Goal: Task Accomplishment & Management: Use online tool/utility

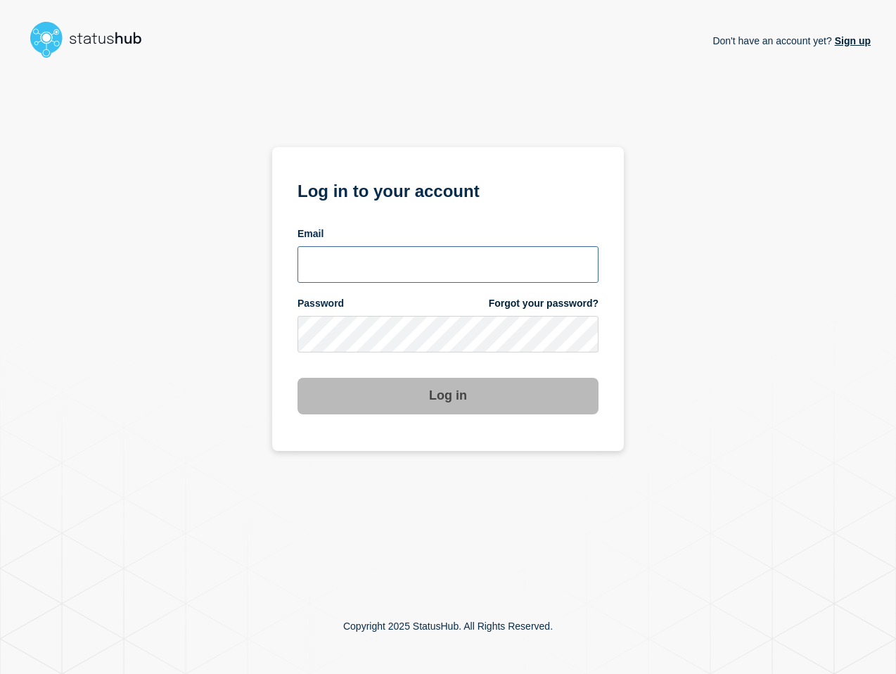
type input "[PERSON_NAME][EMAIL_ADDRESS][PERSON_NAME][DOMAIN_NAME]"
click at [747, 453] on div "Don't have an account yet? Sign up Log in to your account Email [PERSON_NAME][E…" at bounding box center [447, 321] width 845 height 514
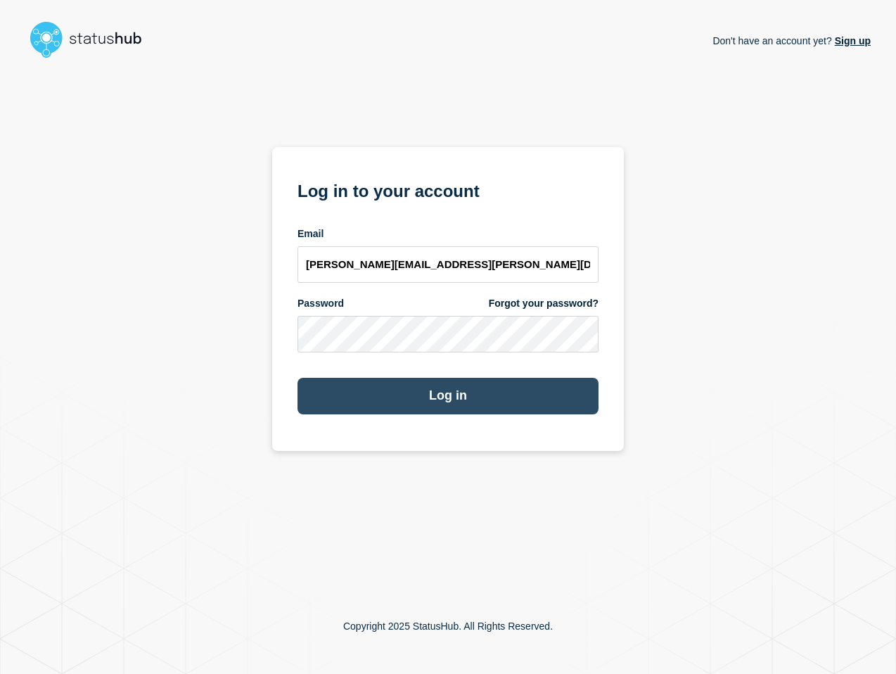
click at [400, 388] on button "Log in" at bounding box center [448, 396] width 301 height 37
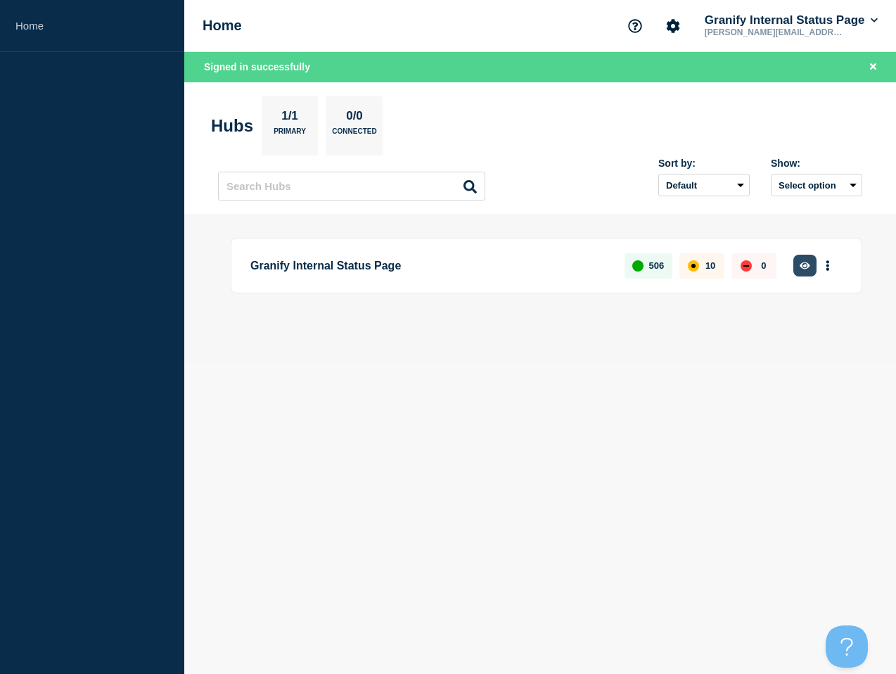
click at [805, 257] on button "button" at bounding box center [804, 266] width 23 height 22
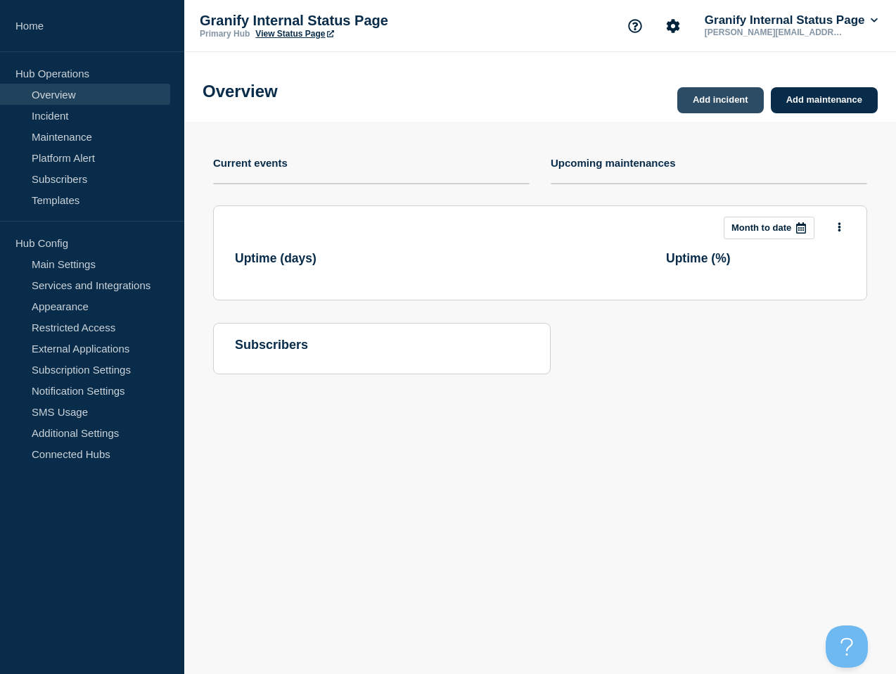
click at [712, 108] on link "Add incident" at bounding box center [720, 100] width 87 height 26
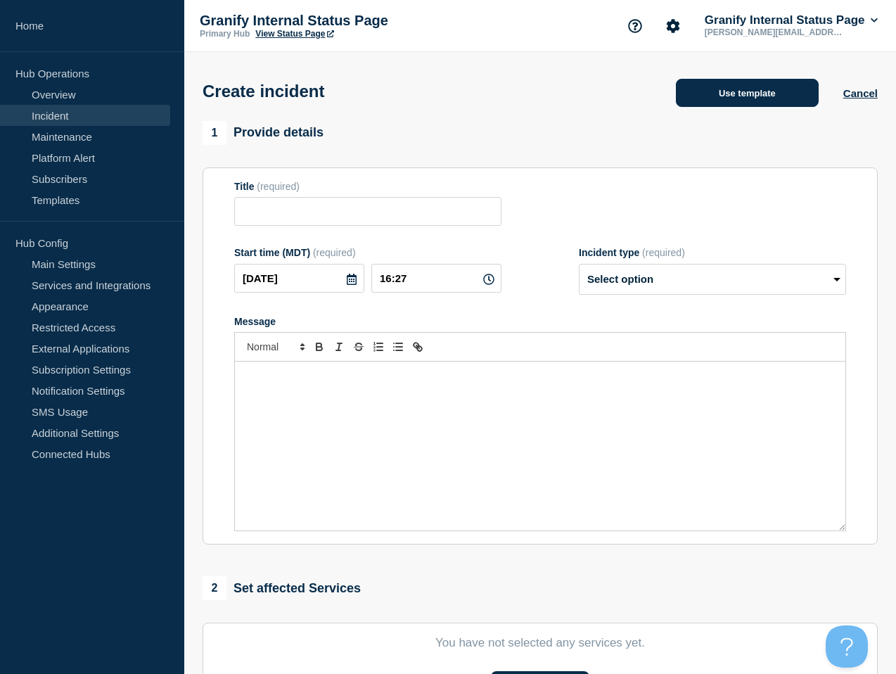
click at [705, 98] on button "Use template" at bounding box center [747, 93] width 143 height 28
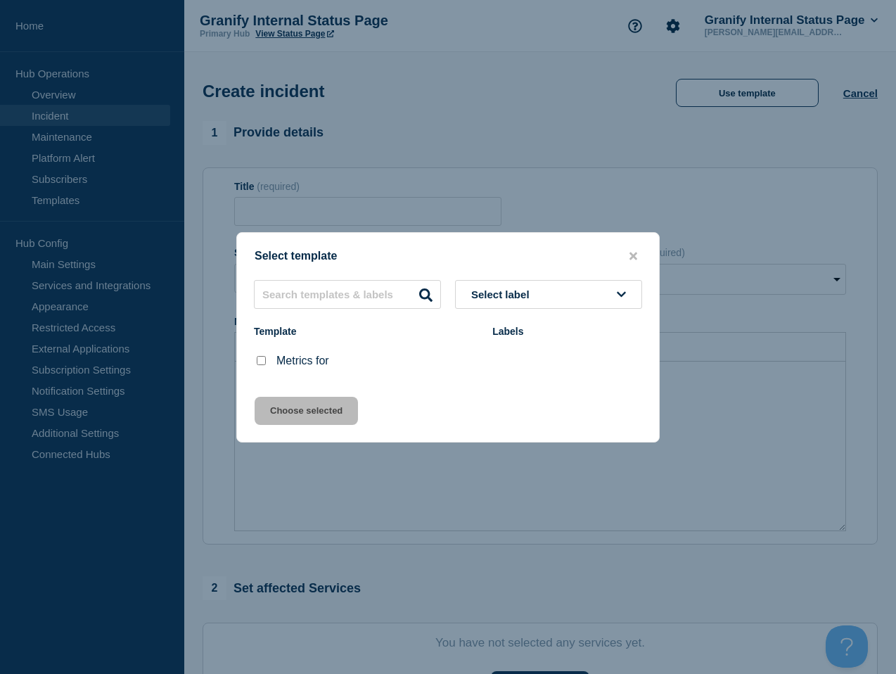
click at [263, 361] on input "Metrics for checkbox" at bounding box center [261, 360] width 9 height 9
checkbox input "true"
click at [296, 406] on button "Choose selected" at bounding box center [306, 411] width 103 height 28
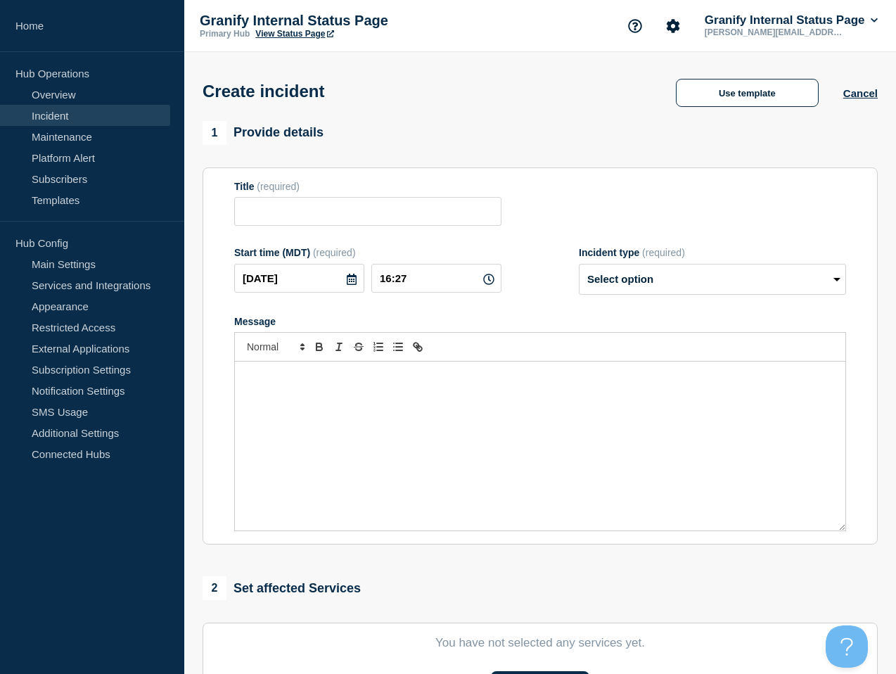
type input "Metrics for"
select select "monitoring"
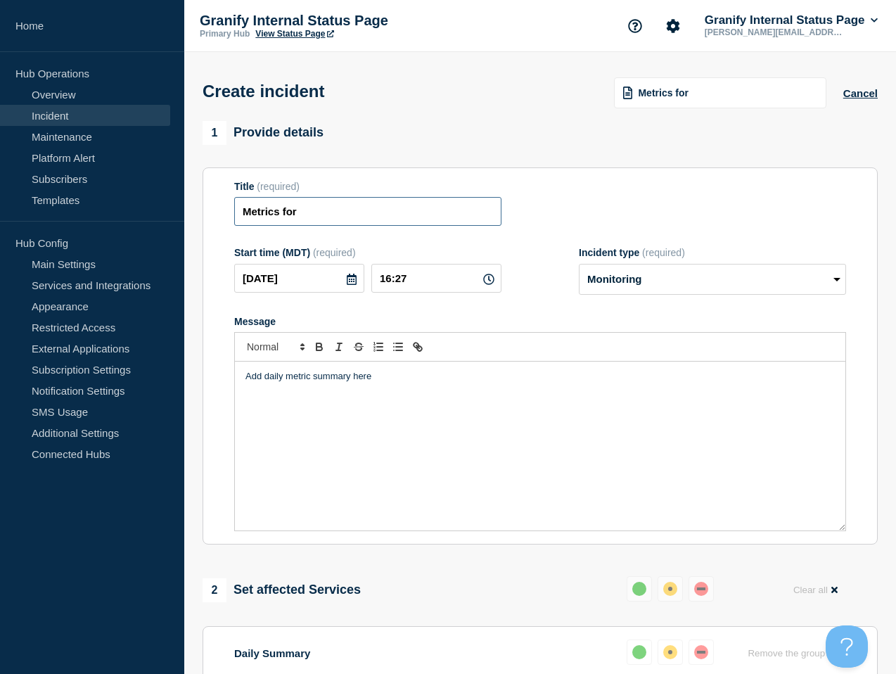
click at [421, 214] on input "Metrics for" at bounding box center [367, 211] width 267 height 29
type input "Metrics for 10/2"
click at [488, 409] on div "Add daily metric summary here" at bounding box center [540, 446] width 610 height 169
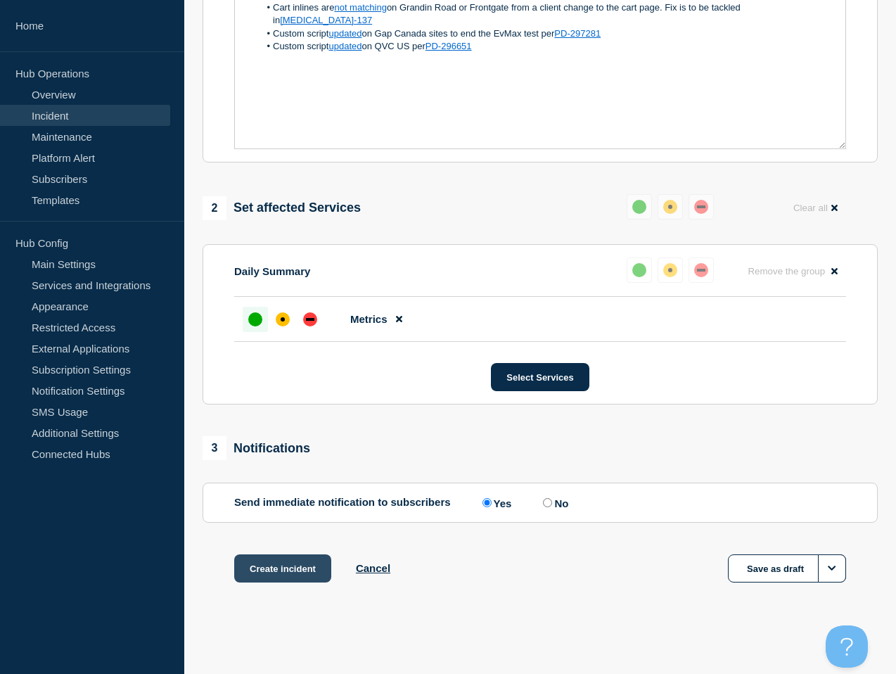
click at [294, 570] on button "Create incident" at bounding box center [282, 568] width 97 height 28
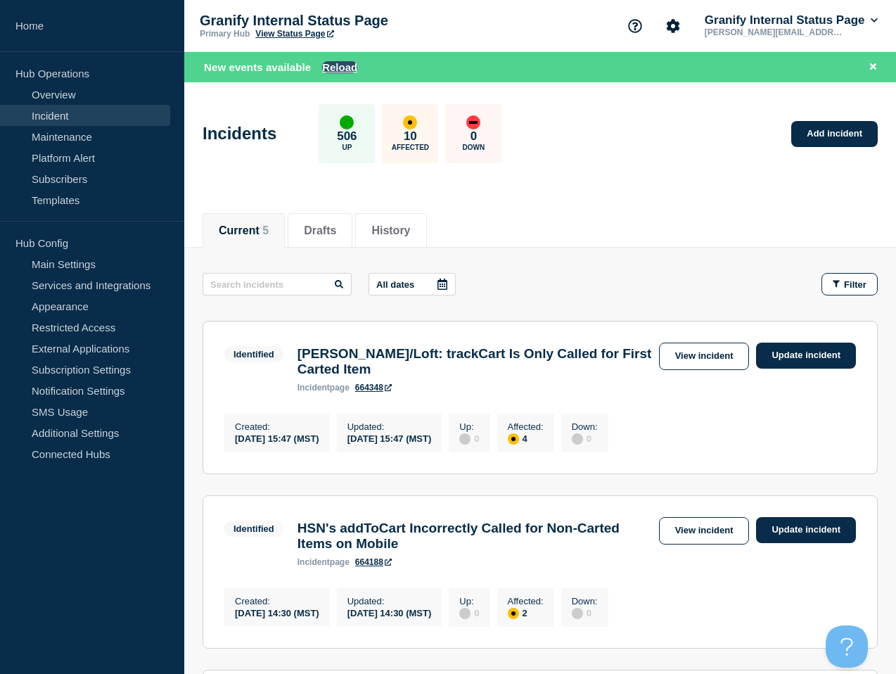
click at [326, 72] on button "Reload" at bounding box center [339, 67] width 35 height 12
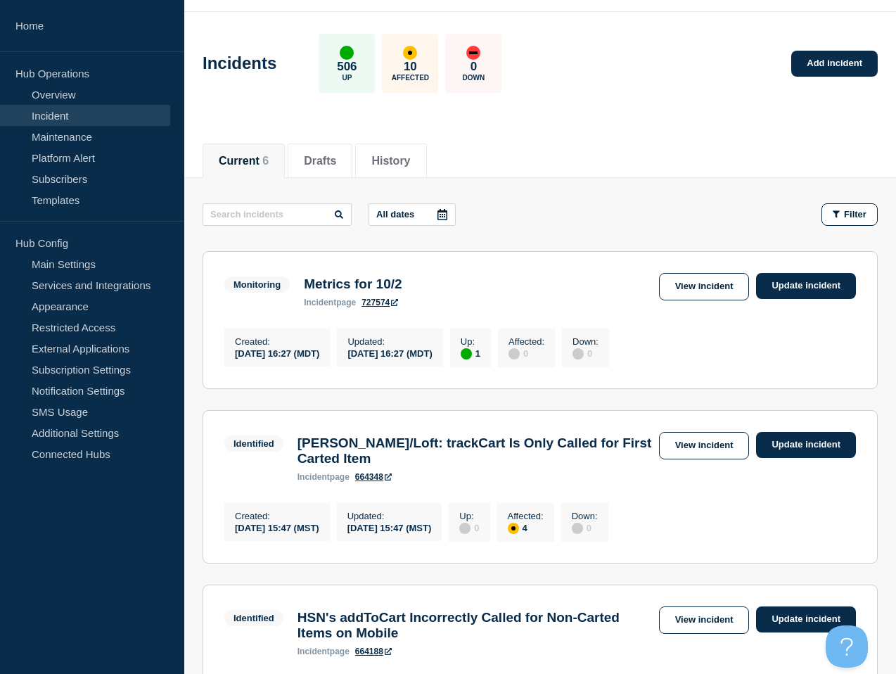
scroll to position [70, 0]
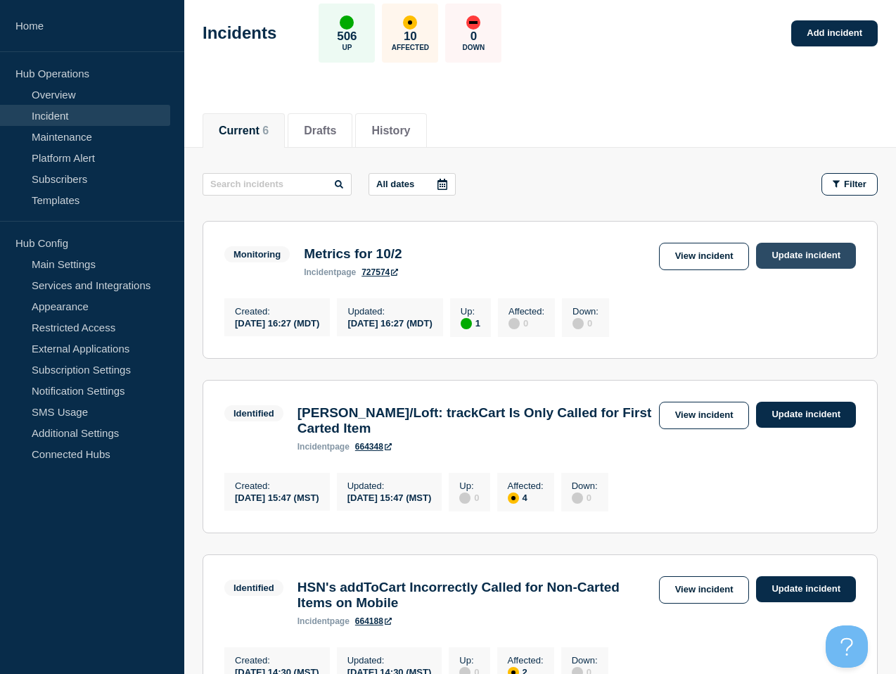
click at [829, 263] on link "Update incident" at bounding box center [806, 256] width 100 height 26
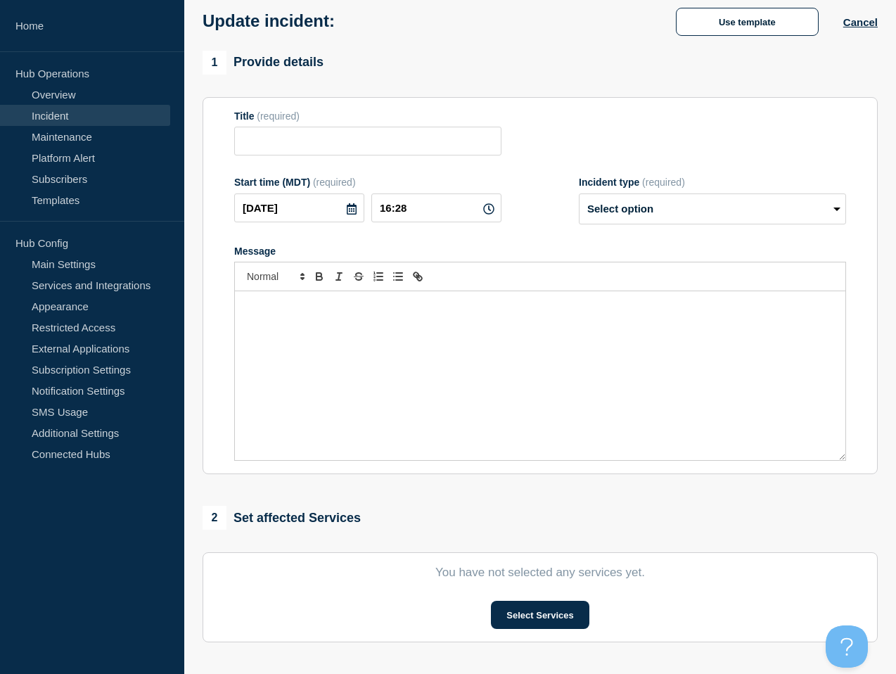
type input "Metrics for 10/2"
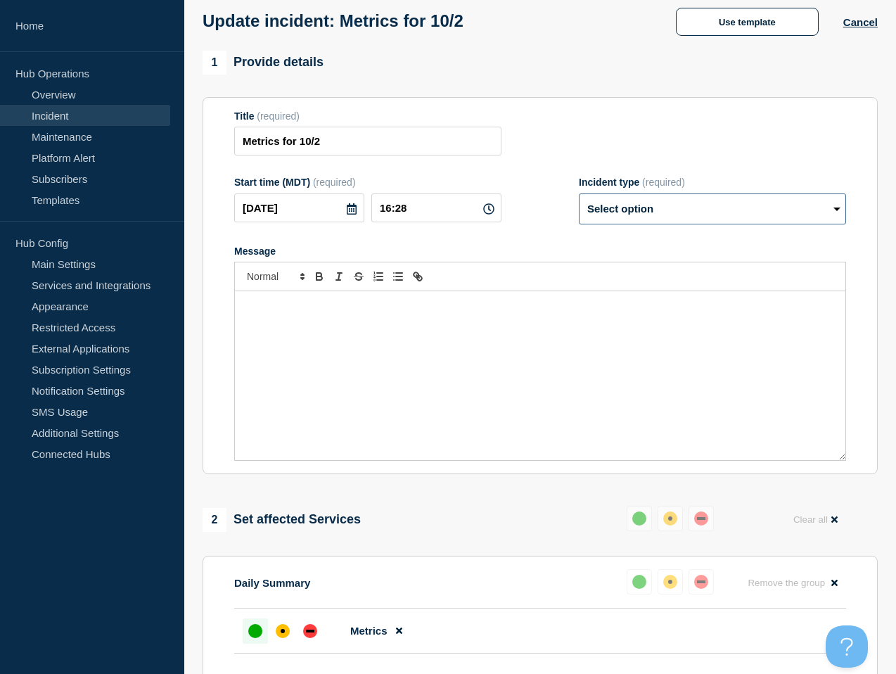
click at [672, 220] on select "Select option Investigating Identified Monitoring Resolved" at bounding box center [712, 208] width 267 height 31
select select "resolved"
click at [579, 203] on select "Select option Investigating Identified Monitoring Resolved" at bounding box center [712, 208] width 267 height 31
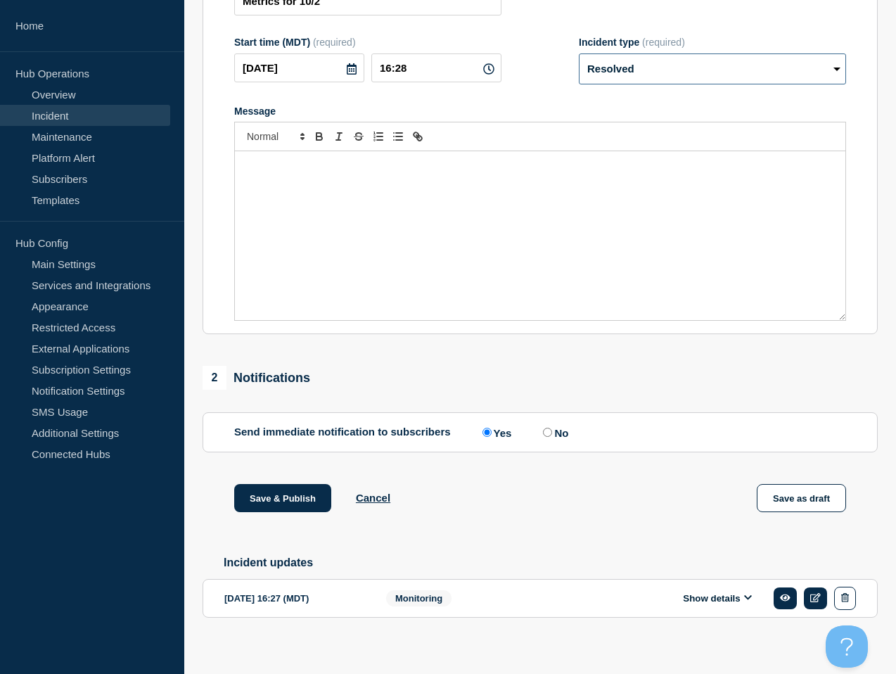
scroll to position [238, 0]
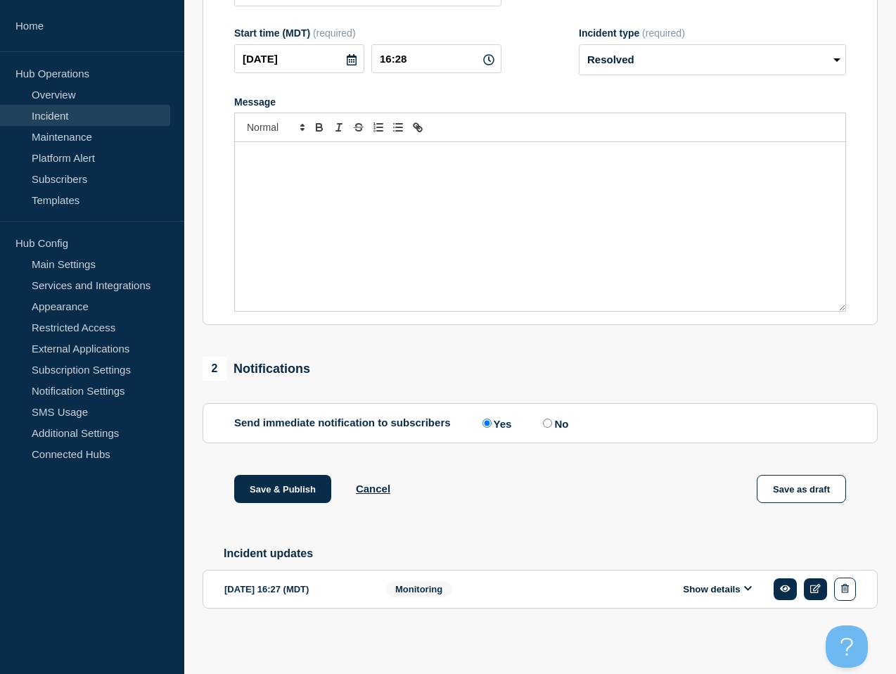
click at [544, 418] on input "No" at bounding box center [547, 422] width 9 height 9
radio input "true"
radio input "false"
click at [253, 480] on button "Save & Publish" at bounding box center [282, 489] width 97 height 28
